Goal: Transaction & Acquisition: Book appointment/travel/reservation

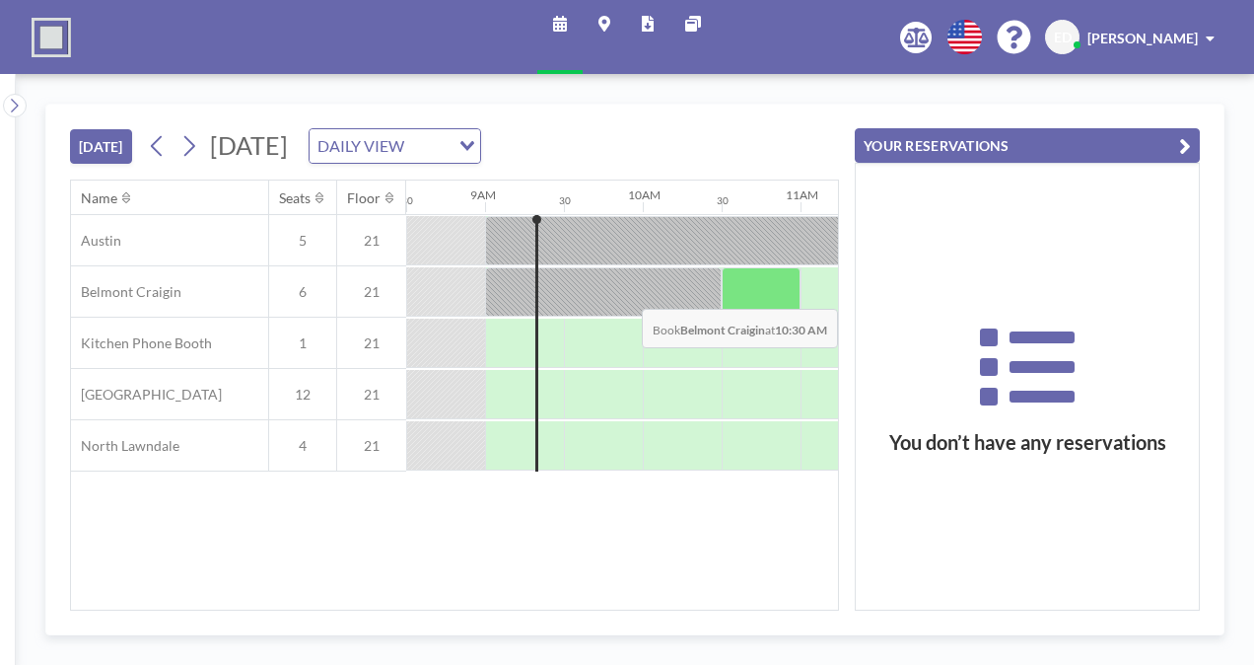
scroll to position [0, 1479]
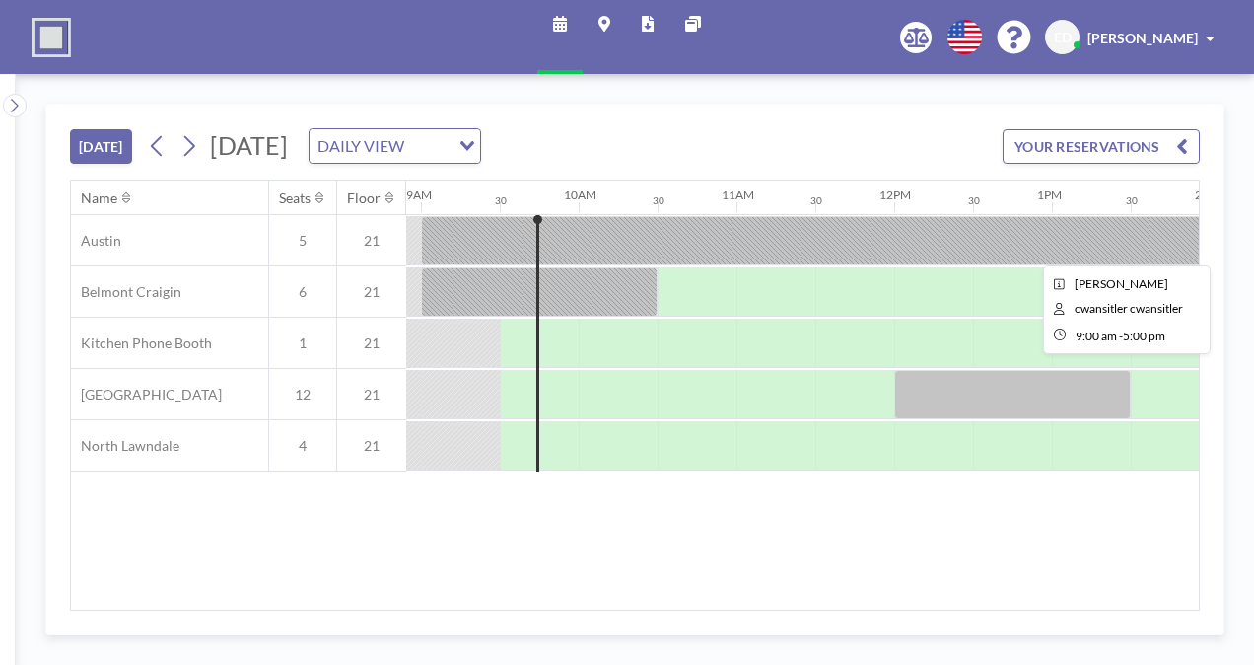
scroll to position [0, 1420]
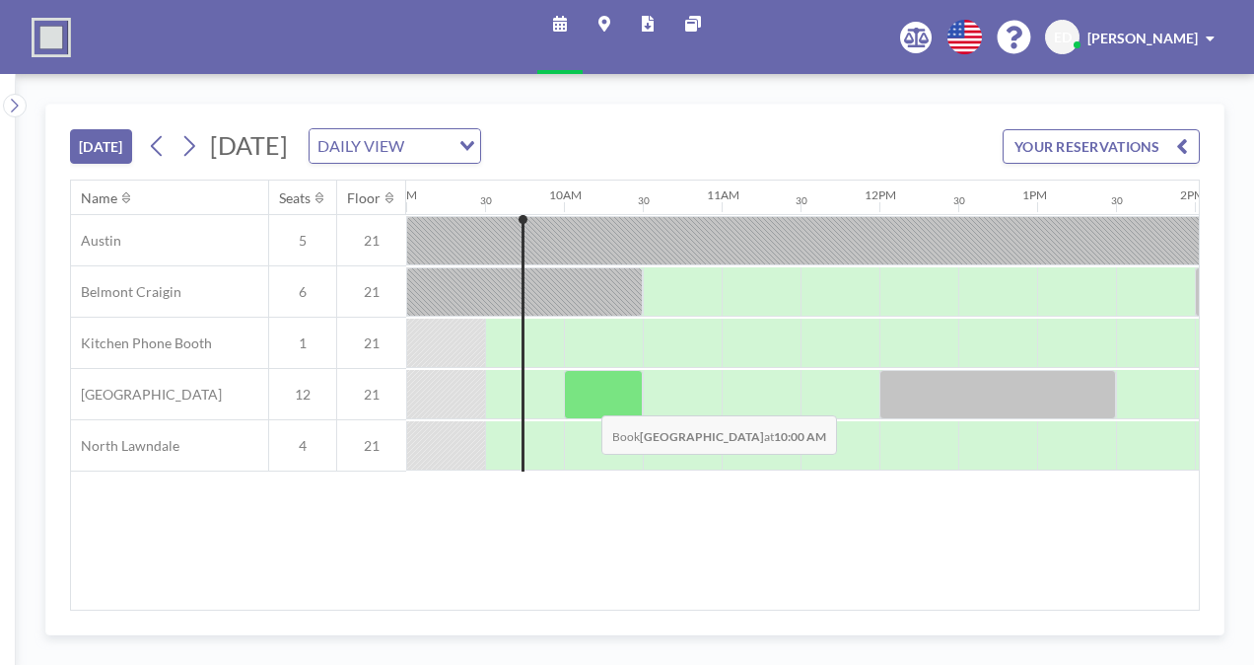
click at [586, 398] on div at bounding box center [603, 394] width 79 height 49
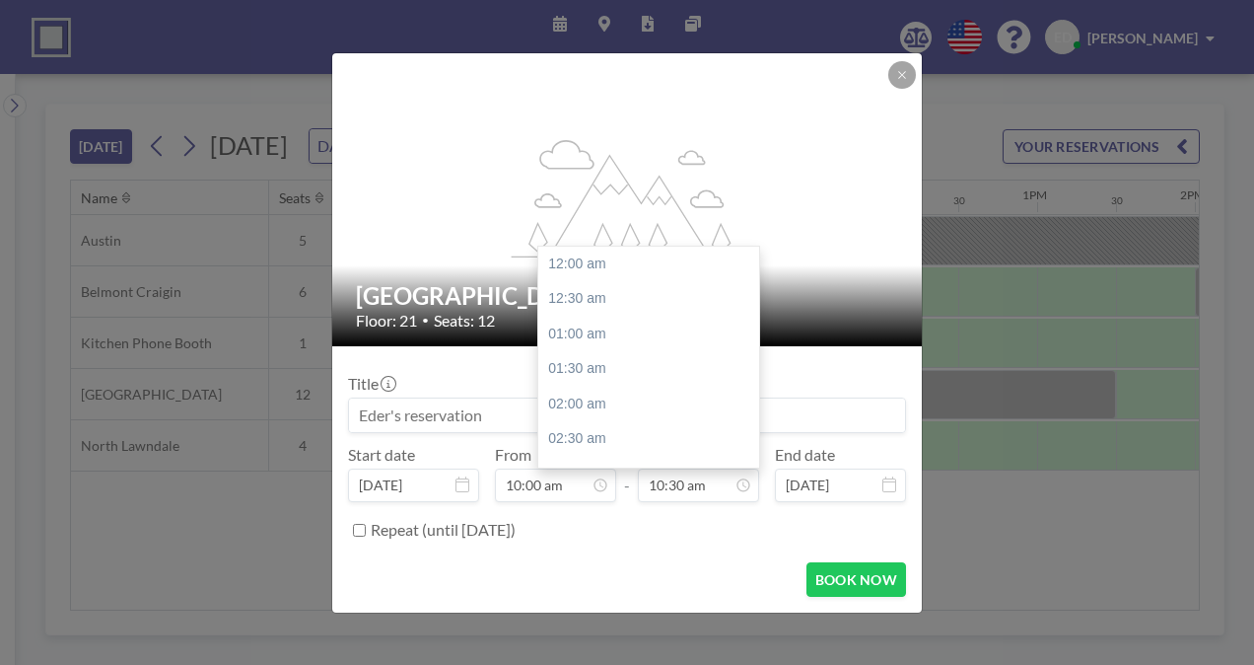
scroll to position [737, 0]
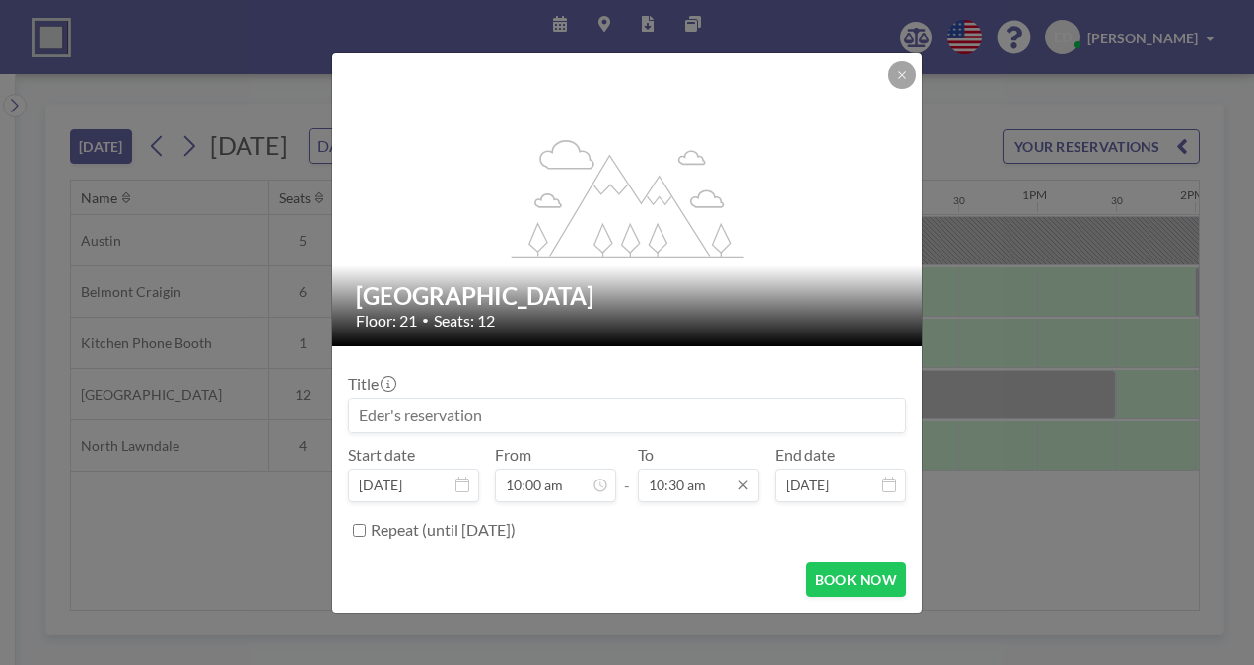
click at [676, 473] on input "10:30 am" at bounding box center [698, 485] width 121 height 34
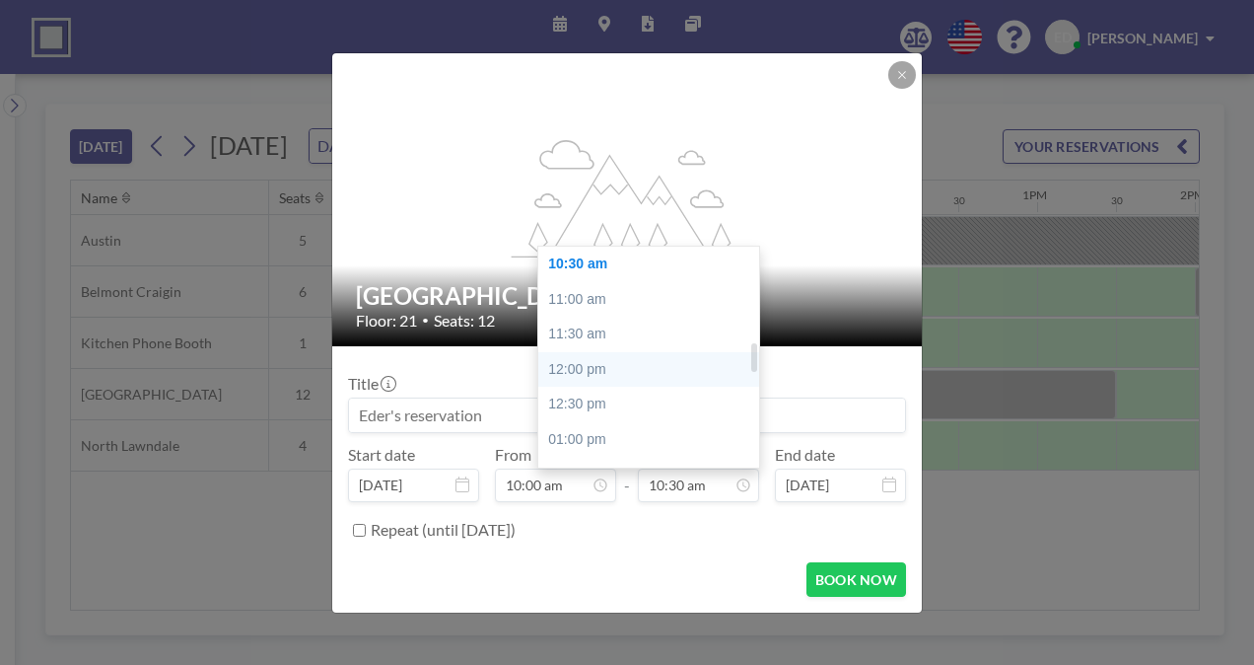
click at [605, 361] on div "12:00 pm" at bounding box center [653, 369] width 231 height 35
type input "12:00 pm"
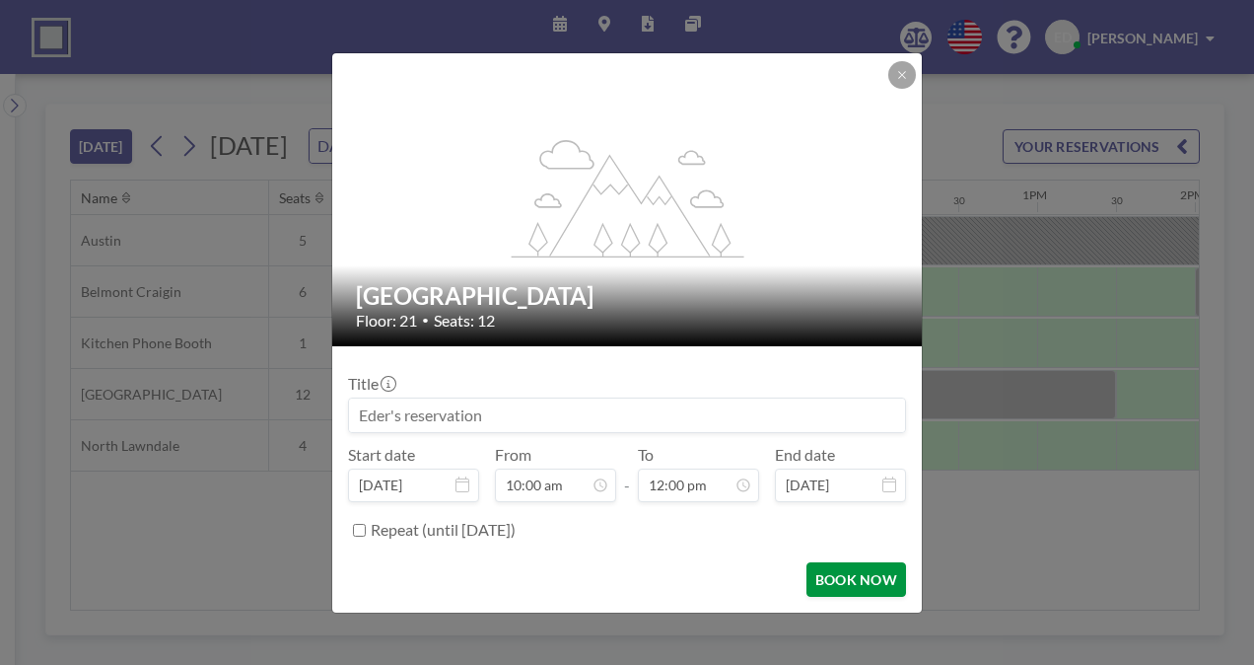
click at [871, 576] on button "BOOK NOW" at bounding box center [857, 579] width 100 height 35
